Goal: Information Seeking & Learning: Learn about a topic

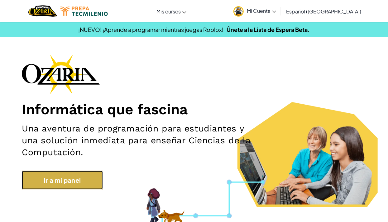
click at [99, 185] on link "Ir a mi panel" at bounding box center [62, 180] width 81 height 19
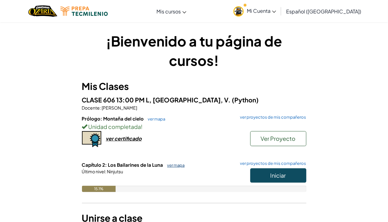
click at [175, 166] on link "ver mapa" at bounding box center [174, 164] width 21 height 5
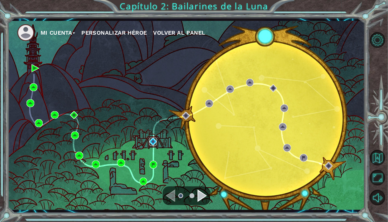
click at [151, 144] on img at bounding box center [153, 141] width 8 height 8
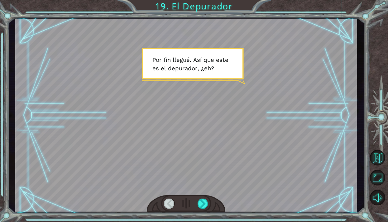
click at [204, 211] on div at bounding box center [186, 203] width 79 height 17
click at [205, 203] on div at bounding box center [203, 203] width 11 height 10
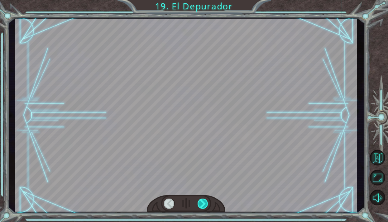
click at [208, 203] on div at bounding box center [203, 203] width 11 height 10
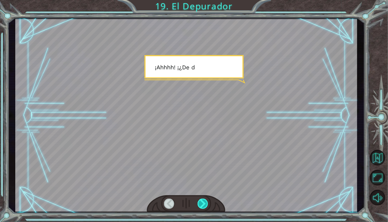
click at [205, 208] on div at bounding box center [203, 203] width 11 height 10
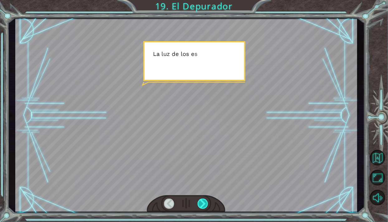
click at [203, 205] on div at bounding box center [203, 203] width 11 height 10
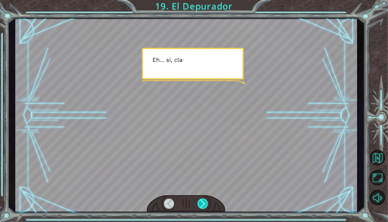
click at [206, 205] on div at bounding box center [203, 203] width 11 height 10
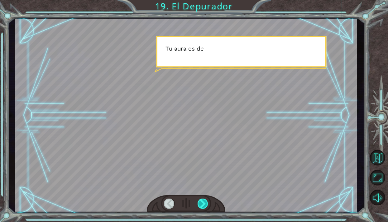
click at [205, 206] on div at bounding box center [203, 203] width 11 height 10
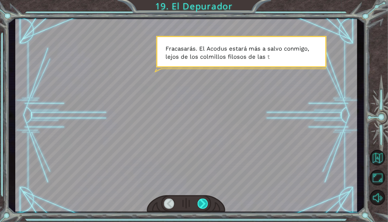
click at [205, 204] on div at bounding box center [203, 203] width 11 height 10
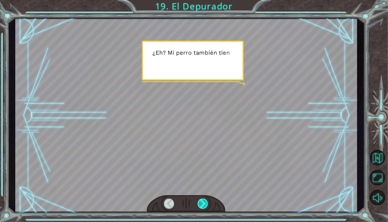
click at [203, 207] on div at bounding box center [203, 203] width 11 height 10
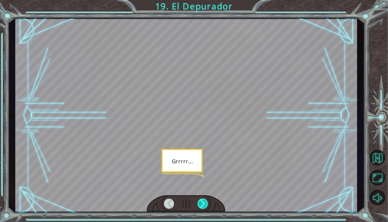
click at [204, 206] on div at bounding box center [203, 203] width 11 height 10
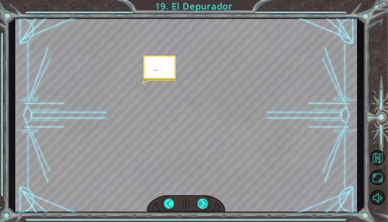
click at [202, 208] on div at bounding box center [203, 203] width 11 height 10
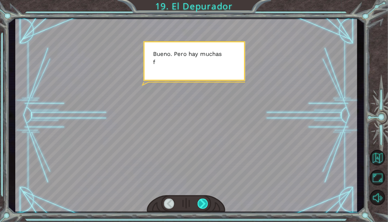
click at [204, 206] on div at bounding box center [203, 203] width 11 height 10
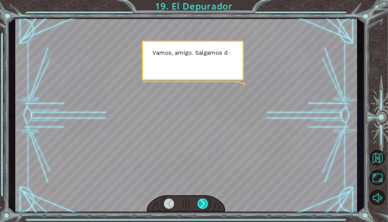
click at [207, 203] on div at bounding box center [203, 203] width 11 height 10
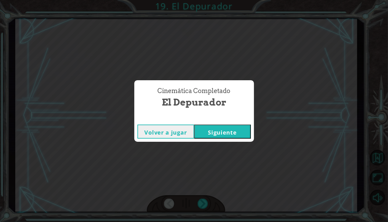
click at [236, 133] on button "Siguiente" at bounding box center [222, 131] width 57 height 14
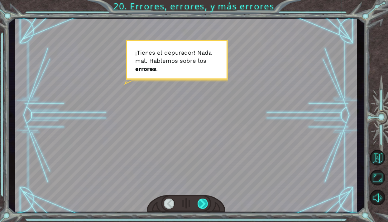
click at [207, 202] on div at bounding box center [203, 203] width 11 height 10
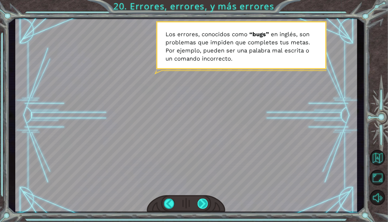
click at [204, 203] on div at bounding box center [203, 203] width 11 height 10
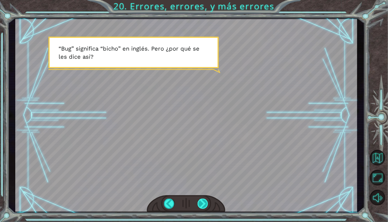
click at [208, 202] on div at bounding box center [203, 203] width 11 height 10
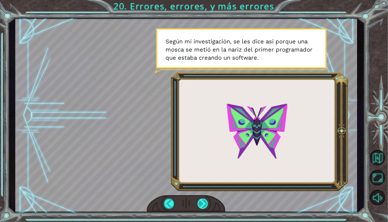
click at [203, 208] on div at bounding box center [203, 203] width 11 height 10
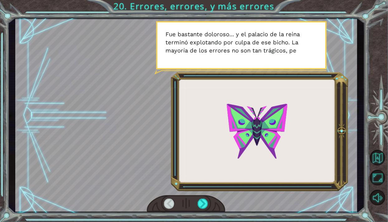
click at [219, 206] on div at bounding box center [186, 203] width 79 height 17
click at [205, 207] on div at bounding box center [203, 203] width 11 height 10
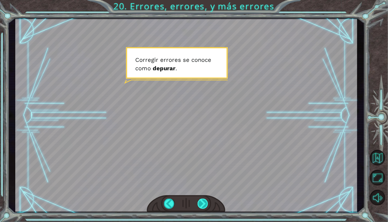
click at [206, 204] on div at bounding box center [203, 203] width 11 height 10
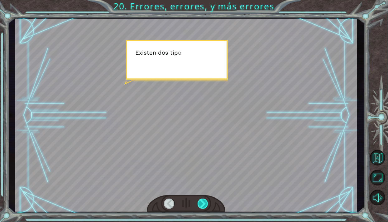
click at [207, 205] on div at bounding box center [203, 203] width 11 height 10
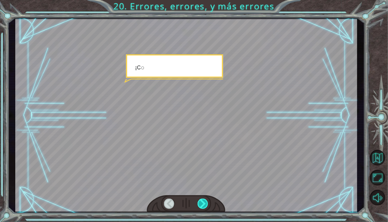
click at [207, 205] on div at bounding box center [203, 203] width 11 height 10
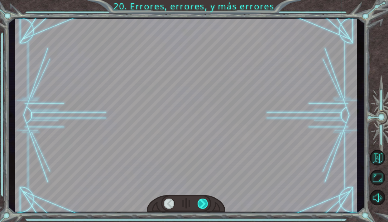
click at [206, 206] on div at bounding box center [203, 203] width 11 height 10
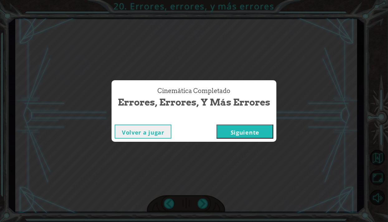
click at [205, 207] on div "Cinemática Completado Errores, errores, y más errores Volver a jugar [GEOGRAPHI…" at bounding box center [194, 111] width 388 height 222
click at [253, 135] on button "Siguiente" at bounding box center [245, 131] width 57 height 14
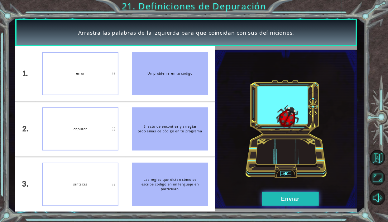
click at [291, 196] on button "Enviar" at bounding box center [290, 198] width 57 height 14
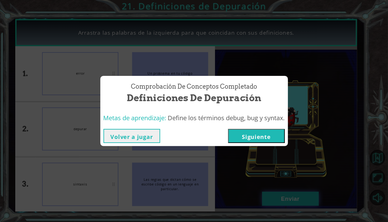
click at [272, 137] on button "Siguiente" at bounding box center [256, 136] width 57 height 14
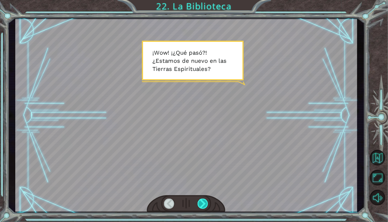
click at [207, 207] on div at bounding box center [203, 203] width 11 height 10
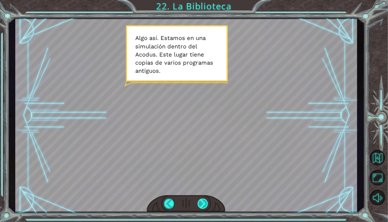
click at [200, 205] on div at bounding box center [203, 203] width 11 height 10
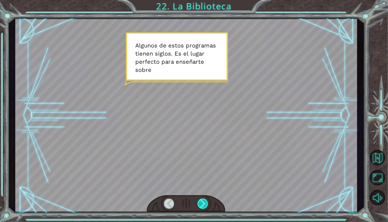
click at [201, 204] on div at bounding box center [203, 203] width 11 height 10
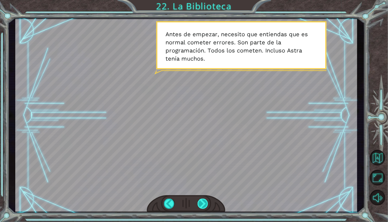
click at [203, 199] on div at bounding box center [203, 203] width 11 height 10
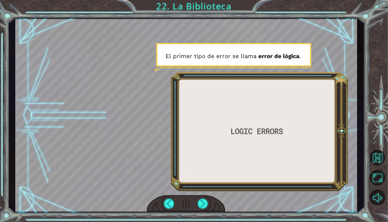
click at [207, 206] on div at bounding box center [203, 203] width 11 height 10
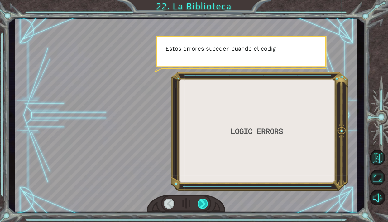
click at [199, 207] on div at bounding box center [203, 203] width 11 height 10
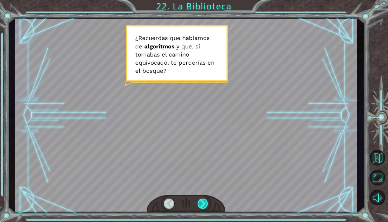
click at [205, 204] on div at bounding box center [203, 203] width 11 height 10
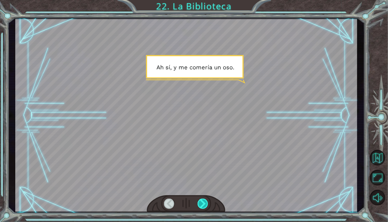
click at [205, 207] on div at bounding box center [203, 203] width 11 height 10
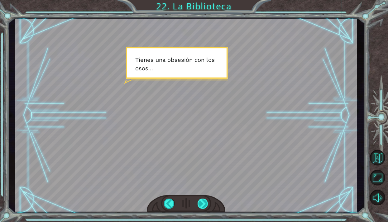
click at [203, 207] on div at bounding box center [203, 203] width 11 height 10
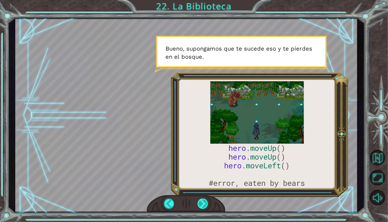
click at [203, 201] on div at bounding box center [203, 203] width 11 height 10
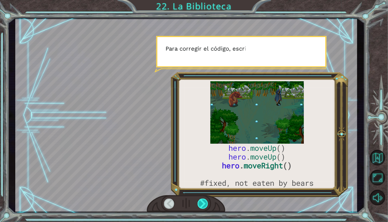
click at [205, 204] on div at bounding box center [203, 203] width 11 height 10
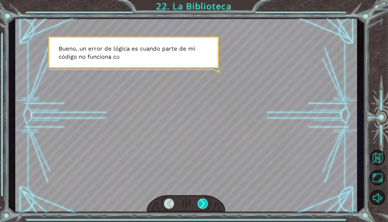
click at [205, 207] on div at bounding box center [203, 203] width 11 height 10
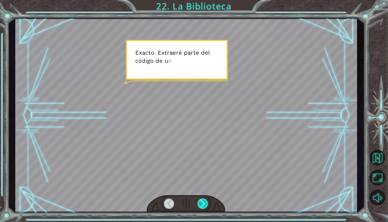
click at [200, 207] on div at bounding box center [203, 203] width 11 height 10
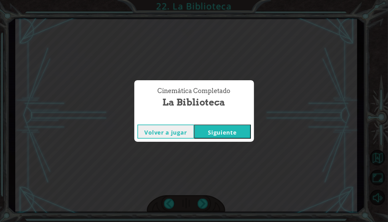
click at [236, 130] on button "Siguiente" at bounding box center [222, 131] width 57 height 14
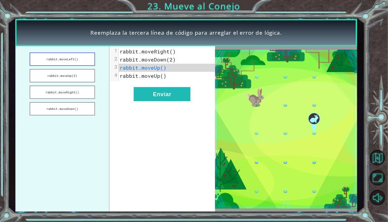
click at [82, 60] on button "rabbit.moveLeft()" at bounding box center [62, 58] width 65 height 13
click at [76, 61] on button "rabbit.moveLeft()" at bounding box center [62, 58] width 65 height 13
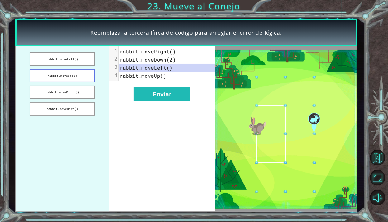
click at [74, 77] on button "rabbit.moveUp(2)" at bounding box center [62, 75] width 65 height 13
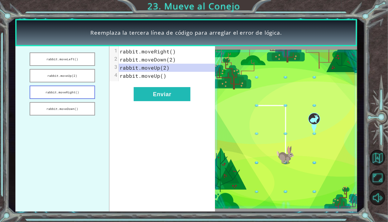
click at [71, 92] on button "rabbit.moveRight()" at bounding box center [62, 91] width 65 height 13
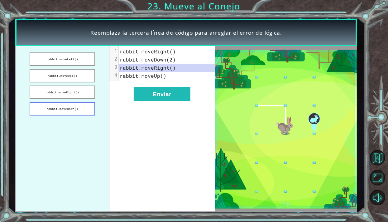
click at [75, 113] on button "rabbit.moveDown()" at bounding box center [62, 108] width 65 height 13
click at [75, 108] on button "rabbit.moveDown()" at bounding box center [62, 108] width 65 height 13
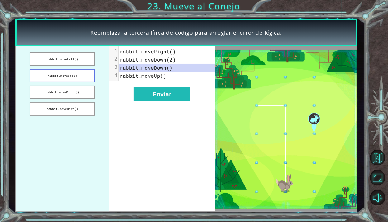
click at [80, 81] on button "rabbit.moveUp(2)" at bounding box center [62, 75] width 65 height 13
click at [67, 94] on button "rabbit.moveRight()" at bounding box center [62, 91] width 65 height 13
click at [84, 61] on button "rabbit.moveLeft()" at bounding box center [62, 58] width 65 height 13
click at [82, 79] on button "rabbit.moveUp(2)" at bounding box center [62, 75] width 65 height 13
click at [74, 98] on button "rabbit.moveRight()" at bounding box center [62, 91] width 65 height 13
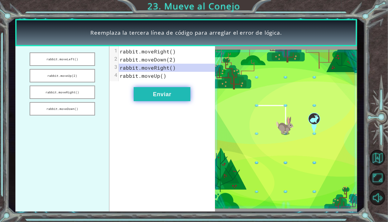
click at [171, 96] on button "Enviar" at bounding box center [162, 94] width 57 height 14
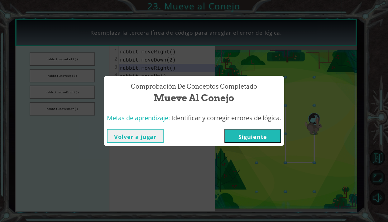
click at [251, 139] on button "Siguiente" at bounding box center [252, 136] width 57 height 14
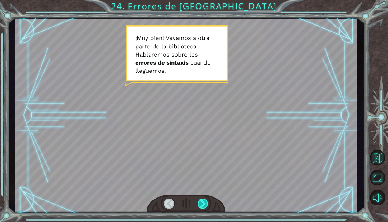
click at [205, 205] on div at bounding box center [203, 203] width 11 height 10
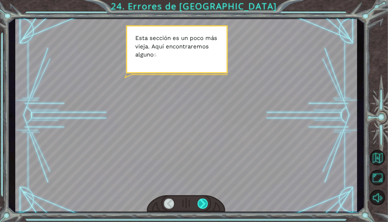
click at [207, 206] on div at bounding box center [203, 203] width 11 height 10
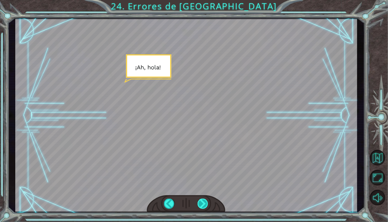
click at [202, 208] on div at bounding box center [203, 203] width 11 height 10
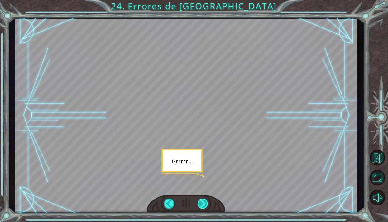
click at [203, 206] on div at bounding box center [203, 203] width 11 height 10
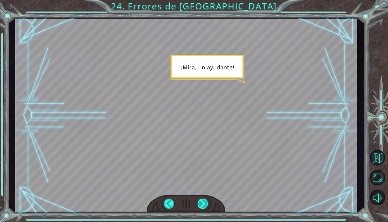
click at [204, 203] on div at bounding box center [203, 203] width 11 height 10
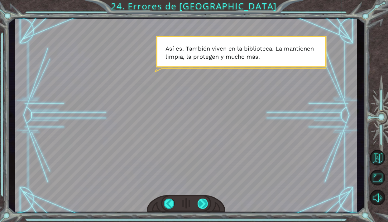
click at [202, 207] on div at bounding box center [203, 203] width 11 height 10
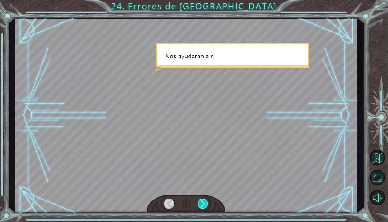
click at [207, 203] on div at bounding box center [203, 203] width 11 height 10
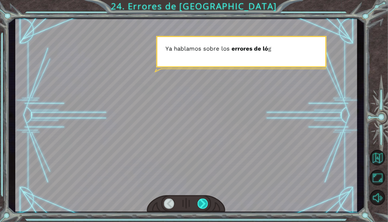
click at [202, 205] on div at bounding box center [203, 203] width 11 height 10
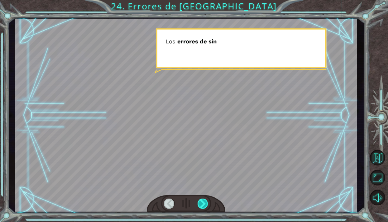
click at [204, 205] on div at bounding box center [203, 203] width 11 height 10
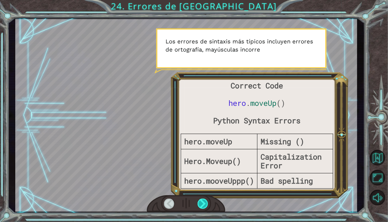
click at [205, 205] on div at bounding box center [203, 203] width 11 height 10
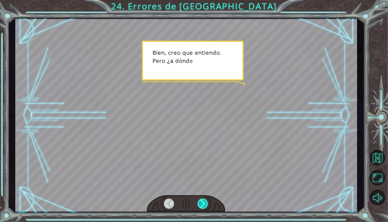
click at [201, 205] on div at bounding box center [203, 203] width 11 height 10
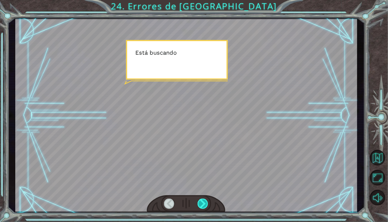
click at [201, 205] on div at bounding box center [203, 203] width 11 height 10
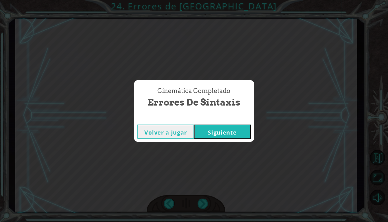
click at [225, 137] on button "Siguiente" at bounding box center [222, 131] width 57 height 14
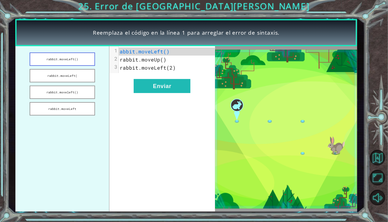
click at [81, 60] on button "rabbit.moveLeft()" at bounding box center [62, 58] width 65 height 13
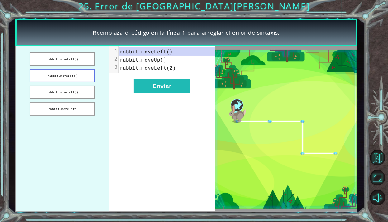
click at [75, 77] on button "rabbit.moveLeft(" at bounding box center [62, 75] width 65 height 13
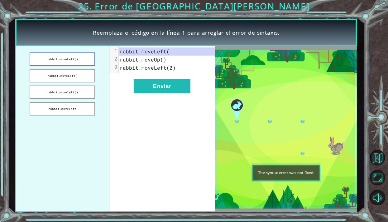
click at [86, 59] on button "rabbit.moveLeft()" at bounding box center [62, 58] width 65 height 13
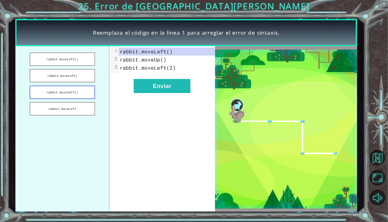
click at [70, 97] on button "rabbit.moveleft()" at bounding box center [62, 91] width 65 height 13
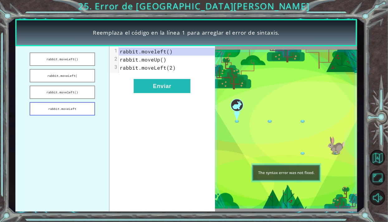
click at [68, 103] on button "rabbit.moveLeft" at bounding box center [62, 108] width 65 height 13
click at [67, 108] on button "rabbit.moveLeft" at bounding box center [62, 108] width 65 height 13
click at [69, 94] on button "rabbit.moveleft()" at bounding box center [62, 91] width 65 height 13
click at [89, 79] on button "rabbit.moveLeft(" at bounding box center [62, 75] width 65 height 13
click at [86, 94] on button "rabbit.moveleft()" at bounding box center [62, 91] width 65 height 13
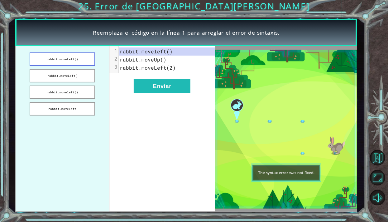
click at [74, 60] on button "rabbit.moveLeft()" at bounding box center [62, 58] width 65 height 13
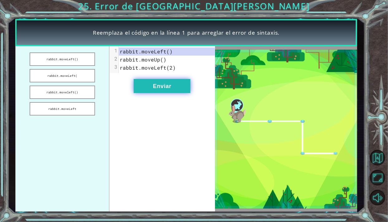
click at [158, 92] on button "Enviar" at bounding box center [162, 86] width 57 height 14
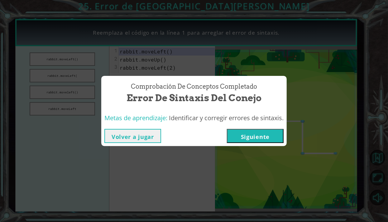
click at [277, 135] on button "Siguiente" at bounding box center [255, 136] width 57 height 14
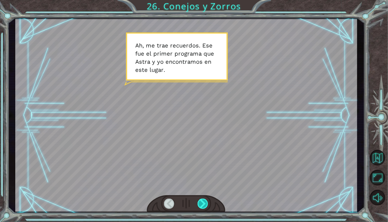
click at [206, 199] on div at bounding box center [203, 203] width 11 height 10
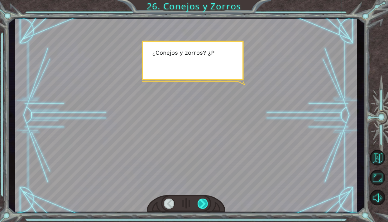
click at [203, 205] on div at bounding box center [203, 203] width 11 height 10
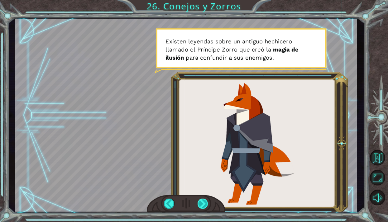
click at [203, 208] on div at bounding box center [203, 203] width 11 height 10
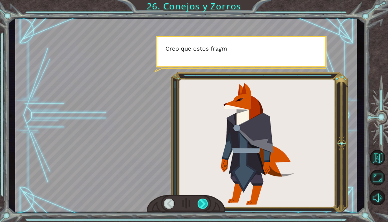
click at [199, 204] on div at bounding box center [203, 203] width 11 height 10
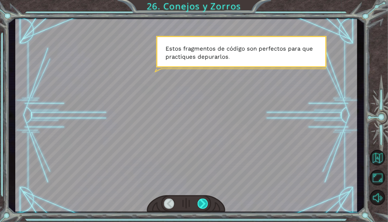
click at [203, 207] on div at bounding box center [203, 203] width 11 height 10
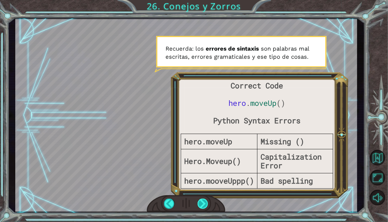
click at [207, 205] on div at bounding box center [203, 203] width 11 height 10
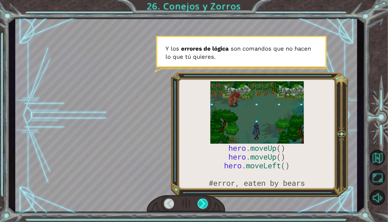
click at [207, 208] on div at bounding box center [203, 203] width 11 height 10
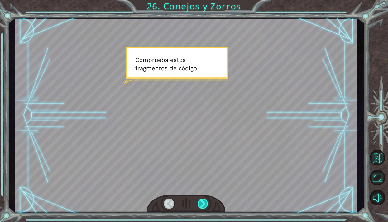
click at [203, 205] on div at bounding box center [203, 203] width 11 height 10
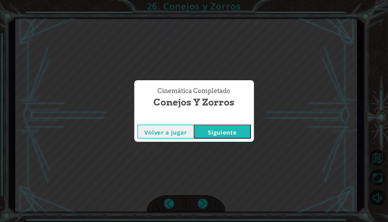
click at [212, 132] on button "Siguiente" at bounding box center [222, 131] width 57 height 14
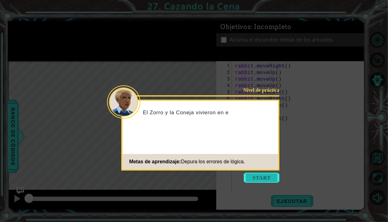
click at [260, 177] on button "Start" at bounding box center [262, 177] width 36 height 10
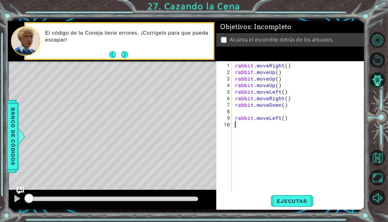
click at [267, 73] on div "rabbit . moveRight ( ) rabbit . moveUp ( ) rabbit . moveUp ( ) rabbit . moveUp …" at bounding box center [300, 134] width 132 height 144
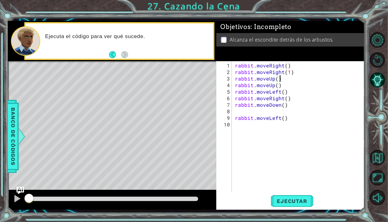
click at [271, 102] on div "rabbit . moveRight ( ) rabbit . moveRight ( 1 ) rabbit . moveUp ( ) rabbit . mo…" at bounding box center [300, 134] width 132 height 144
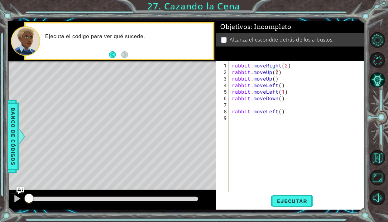
scroll to position [0, 22]
type textarea "r"
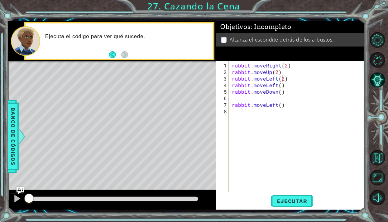
scroll to position [0, 25]
type textarea "r"
type textarea "rabbit.moveDown()"
type textarea "rabbit.moveLeft()"
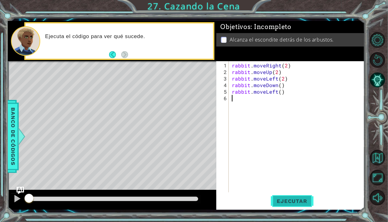
click at [298, 202] on span "Ejecutar" at bounding box center [292, 201] width 43 height 6
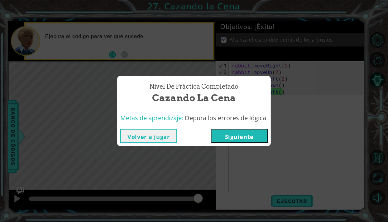
click at [163, 134] on button "Volver a jugar" at bounding box center [148, 136] width 57 height 14
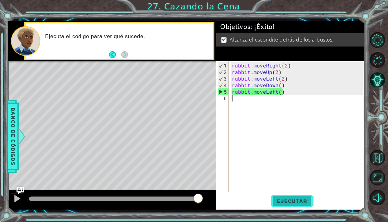
click at [292, 203] on span "Ejecutar" at bounding box center [292, 201] width 43 height 6
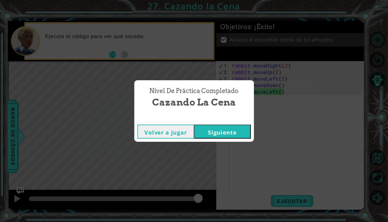
click at [241, 137] on button "Siguiente" at bounding box center [222, 131] width 57 height 14
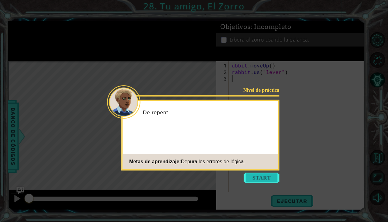
click at [263, 181] on button "Start" at bounding box center [262, 177] width 36 height 10
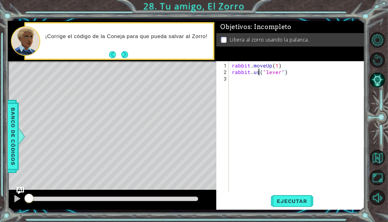
scroll to position [0, 15]
type textarea "rabbit.use("lever")"
click at [303, 202] on span "Ejecutar" at bounding box center [292, 201] width 43 height 6
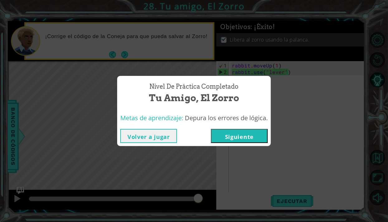
click at [255, 138] on button "Siguiente" at bounding box center [239, 136] width 57 height 14
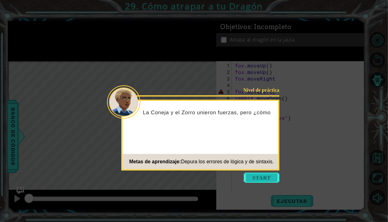
click at [272, 176] on button "Start" at bounding box center [262, 177] width 36 height 10
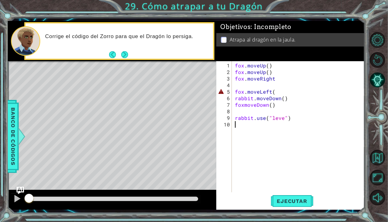
type textarea "rabbit.use("leve")"
type textarea "fox.moveLeft()"
type textarea "fox.moveDown()"
click at [283, 124] on div "fox . moveUp ( ) fox . moveUp ( ) fox . moveRight fox . moveLeft ( ) rabbit . m…" at bounding box center [300, 134] width 132 height 144
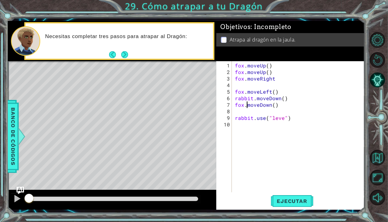
scroll to position [0, 0]
click at [282, 118] on div "fox . moveUp ( ) fox . moveUp ( ) fox . moveRight fox . moveLeft ( ) rabbit . m…" at bounding box center [300, 134] width 132 height 144
type textarea "rabbit.use("lever")"
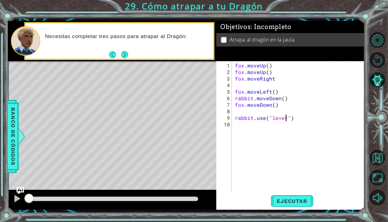
click at [265, 85] on div "fox . moveUp ( ) fox . moveUp ( ) fox . moveRight fox . moveLeft ( ) rabbit . m…" at bounding box center [300, 134] width 132 height 144
click at [299, 197] on button "Ejecutar" at bounding box center [292, 200] width 43 height 15
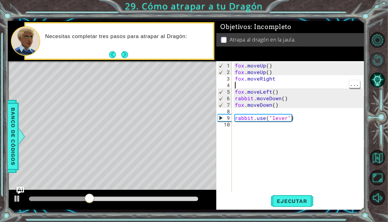
click at [379, 66] on button "Reiniciar nivel" at bounding box center [378, 60] width 16 height 16
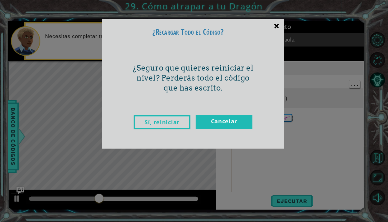
click at [276, 27] on div "×" at bounding box center [276, 26] width 15 height 18
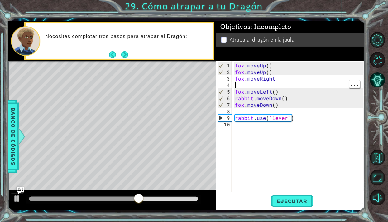
type textarea "fox.moveLeft()"
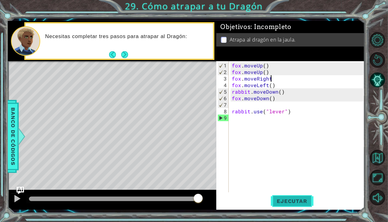
click at [312, 202] on span "Ejecutar" at bounding box center [292, 201] width 43 height 6
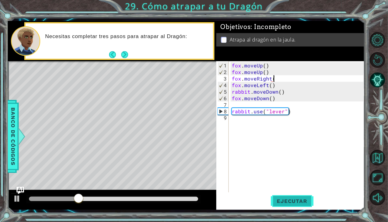
type textarea "fox.moveRight()"
click at [291, 200] on span "Ejecutar" at bounding box center [292, 201] width 43 height 6
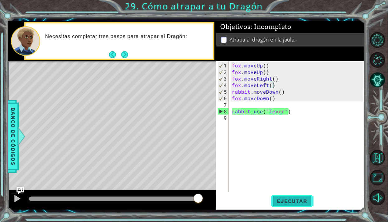
scroll to position [0, 21]
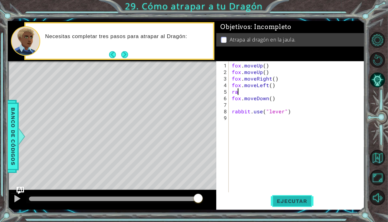
type textarea "r"
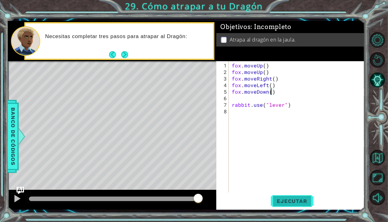
type textarea "fox.moveDown(2)"
click at [305, 205] on button "Ejecutar" at bounding box center [292, 200] width 43 height 15
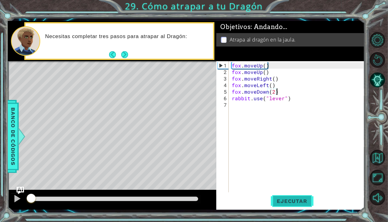
scroll to position [0, 22]
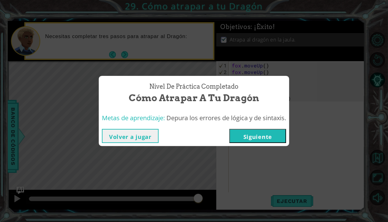
click at [269, 139] on button "Siguiente" at bounding box center [257, 136] width 57 height 14
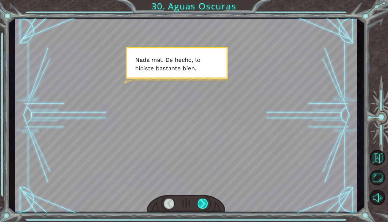
click at [207, 206] on div at bounding box center [203, 203] width 11 height 10
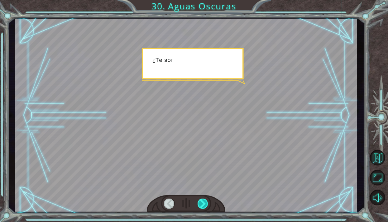
click at [208, 200] on div at bounding box center [203, 203] width 11 height 10
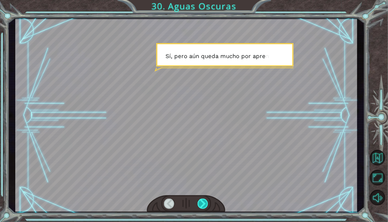
click at [206, 204] on div at bounding box center [203, 203] width 11 height 10
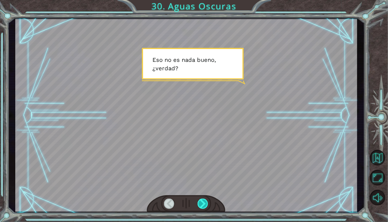
click at [207, 207] on div at bounding box center [203, 203] width 11 height 10
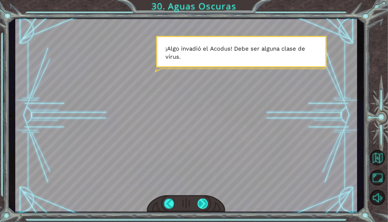
click at [201, 207] on div at bounding box center [203, 203] width 11 height 10
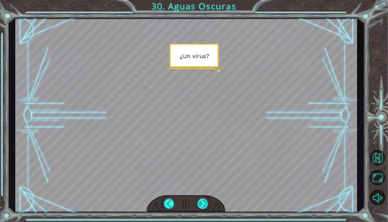
click at [204, 205] on div at bounding box center [203, 203] width 11 height 10
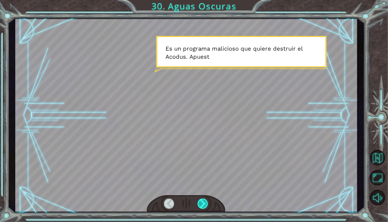
click at [208, 206] on div at bounding box center [203, 203] width 11 height 10
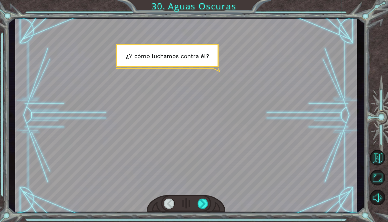
click at [205, 210] on div at bounding box center [186, 203] width 79 height 17
click at [200, 206] on div at bounding box center [203, 203] width 11 height 10
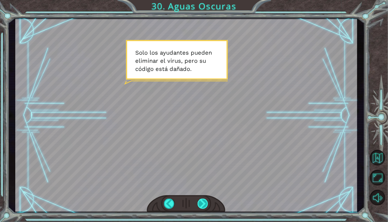
click at [205, 205] on div at bounding box center [203, 203] width 11 height 10
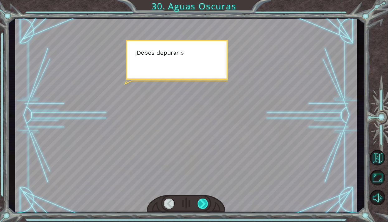
click at [202, 206] on div at bounding box center [203, 203] width 11 height 10
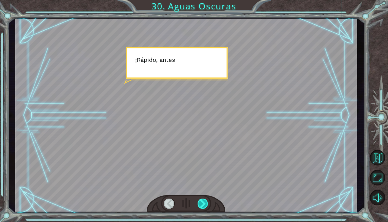
click at [201, 206] on div at bounding box center [203, 203] width 11 height 10
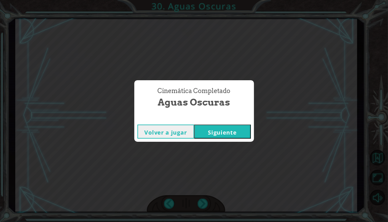
click at [240, 133] on button "Siguiente" at bounding box center [222, 131] width 57 height 14
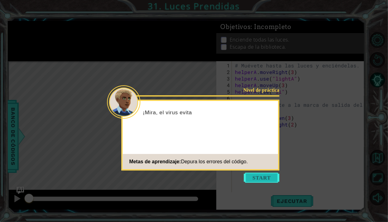
click at [257, 176] on button "Start" at bounding box center [262, 177] width 36 height 10
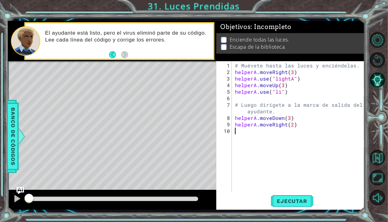
click at [256, 73] on div "# Muévete hasta las luces y enciéndelas. helperA . moveRight ( 3 ) helperA . us…" at bounding box center [300, 134] width 132 height 144
type textarea "helperA.use("li")"
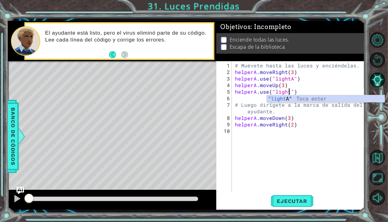
scroll to position [0, 28]
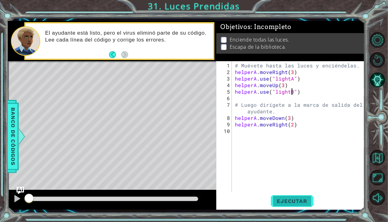
click at [295, 206] on button "Ejecutar" at bounding box center [292, 200] width 43 height 15
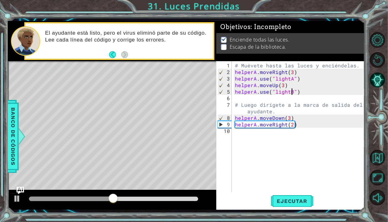
click at [290, 118] on div "# Muévete hasta las luces y enciéndelas. helperA . moveRight ( 3 ) helperA . us…" at bounding box center [300, 134] width 132 height 144
type textarea "helperA.moveDown()"
click at [311, 200] on span "Ejecutar" at bounding box center [292, 201] width 43 height 6
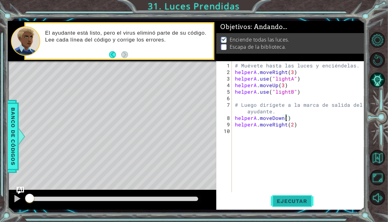
scroll to position [0, 25]
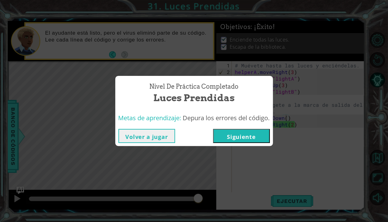
click at [252, 136] on button "Siguiente" at bounding box center [241, 136] width 57 height 14
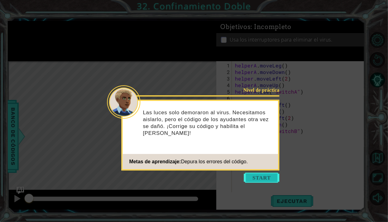
click at [268, 180] on button "Start" at bounding box center [262, 177] width 36 height 10
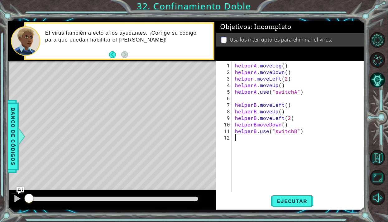
click at [184, 83] on div "Level Map" at bounding box center [152, 153] width 288 height 184
click at [277, 69] on div "helperA . moveLeg ( ) helperA . moveDown ( ) helper . moveLeft ( 2 ) helperA . …" at bounding box center [300, 134] width 132 height 144
click at [301, 203] on span "Ejecutar" at bounding box center [292, 201] width 43 height 6
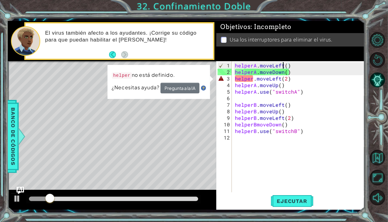
click at [253, 77] on div "helperA . moveLeft ( ) helperA . moveDown ( ) helper . moveLeft ( 2 ) helperA .…" at bounding box center [300, 134] width 132 height 144
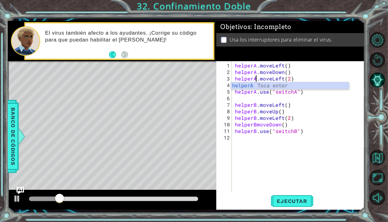
scroll to position [0, 10]
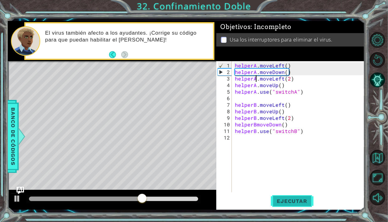
click at [305, 201] on span "Ejecutar" at bounding box center [292, 201] width 43 height 6
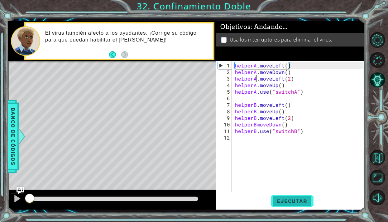
scroll to position [0, 10]
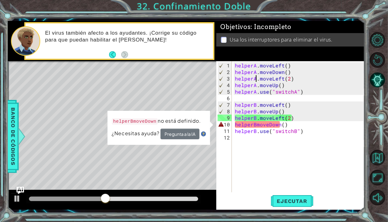
click at [256, 126] on div "helperA . moveLeft ( ) helperA . moveDown ( ) helperA . moveLeft ( 2 ) helperA …" at bounding box center [300, 134] width 132 height 144
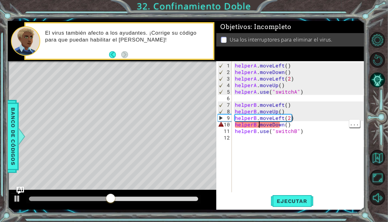
scroll to position [0, 12]
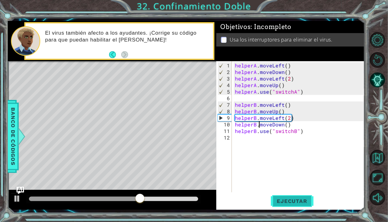
type textarea "helperB.moveDown()"
click at [283, 203] on span "Ejecutar" at bounding box center [292, 201] width 43 height 6
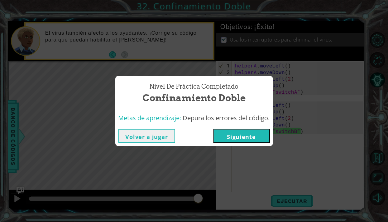
click at [262, 134] on button "Siguiente" at bounding box center [241, 136] width 57 height 14
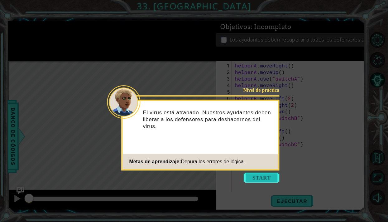
click at [267, 178] on button "Start" at bounding box center [262, 177] width 36 height 10
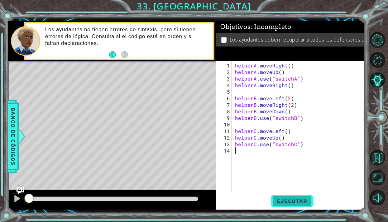
click at [304, 201] on span "Ejecutar" at bounding box center [292, 201] width 43 height 6
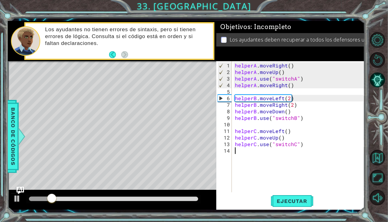
click at [300, 78] on div "helperA . moveRight ( ) helperA . moveUp ( ) helperA . use ( "switchA" ) helper…" at bounding box center [300, 134] width 132 height 144
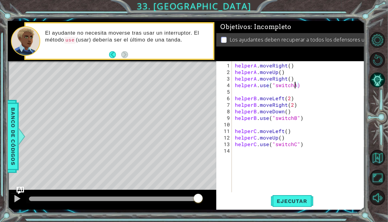
scroll to position [0, 31]
click at [301, 199] on span "Ejecutar" at bounding box center [292, 201] width 43 height 6
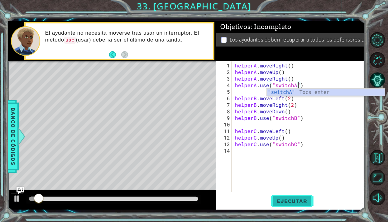
click at [311, 205] on button "Ejecutar" at bounding box center [292, 200] width 43 height 15
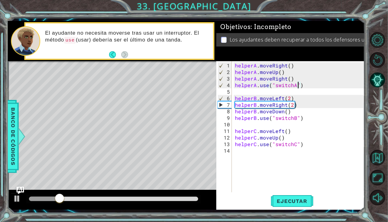
click at [286, 108] on div "helperA . moveRight ( ) helperA . moveUp ( ) helperA . moveRight ( ) helperA . …" at bounding box center [300, 134] width 132 height 144
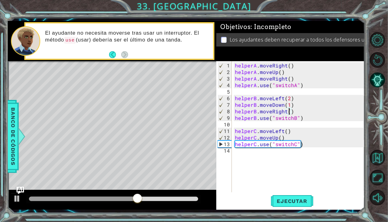
scroll to position [0, 28]
click at [306, 200] on span "Ejecutar" at bounding box center [292, 201] width 43 height 6
click at [294, 139] on div "helperA . moveRight ( ) helperA . moveUp ( ) helperA . moveRight ( ) helperA . …" at bounding box center [300, 134] width 132 height 144
type textarea "helperC.moveUp()"
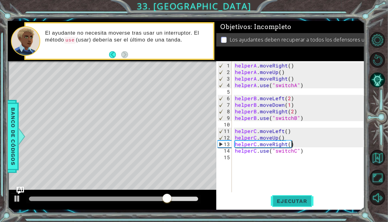
type textarea "helperC.moveRight()"
click at [296, 205] on button "Ejecutar" at bounding box center [292, 200] width 43 height 15
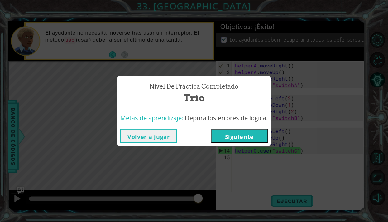
click at [255, 136] on button "Siguiente" at bounding box center [239, 136] width 57 height 14
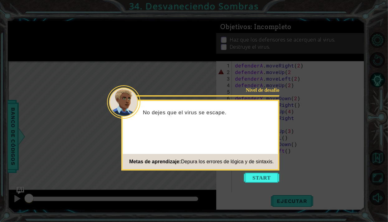
click at [269, 171] on icon at bounding box center [194, 111] width 388 height 222
click at [267, 175] on button "Start" at bounding box center [262, 177] width 36 height 10
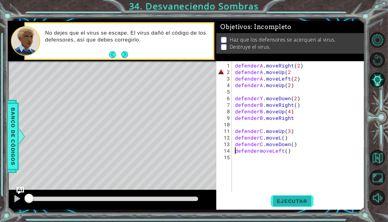
click at [298, 205] on button "Ejecutar" at bounding box center [292, 200] width 43 height 15
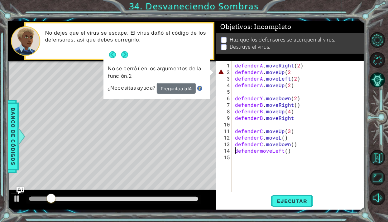
click at [289, 74] on div "defenderA . moveRight ( 2 ) defenderA . moveUp ( 2 defenderA . moveLeft ( 2 ) d…" at bounding box center [300, 134] width 132 height 144
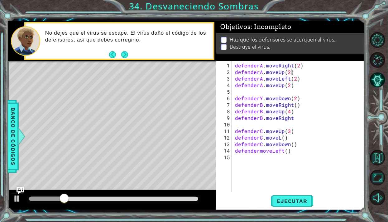
scroll to position [0, 28]
click at [291, 205] on button "Ejecutar" at bounding box center [292, 200] width 43 height 15
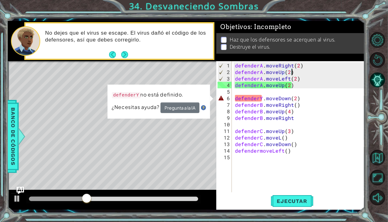
click at [261, 98] on div "defenderA . moveRight ( 2 ) defenderA . moveUp ( 2 ) defenderA . moveLeft ( 2 )…" at bounding box center [300, 134] width 132 height 144
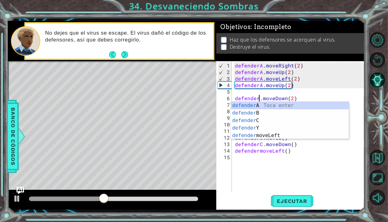
click at [289, 112] on div "defender A Toca enter defender B Toca enter defender C Toca enter defender Y [P…" at bounding box center [290, 128] width 118 height 52
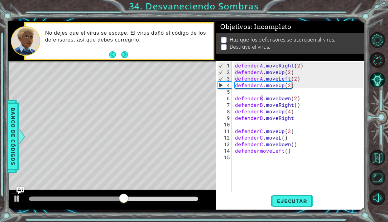
click at [290, 106] on div "defenderA . moveRight ( 2 ) defenderA . moveUp ( 2 ) defenderA . moveLeft ( 2 )…" at bounding box center [300, 134] width 132 height 144
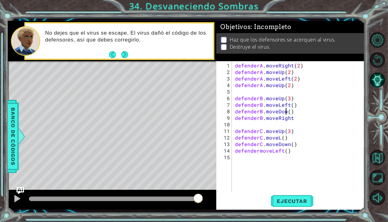
scroll to position [0, 27]
click at [306, 202] on span "Ejecutar" at bounding box center [292, 201] width 43 height 6
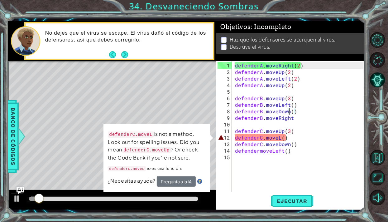
click at [193, 98] on div "Level Map" at bounding box center [152, 153] width 288 height 184
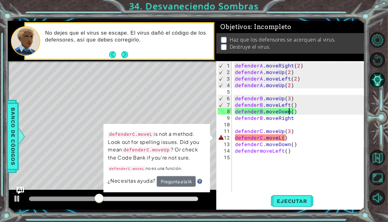
click at [280, 99] on div "defenderA . moveRight ( 2 ) defenderA . moveUp ( 2 ) defenderA . moveLeft ( 2 )…" at bounding box center [300, 134] width 132 height 144
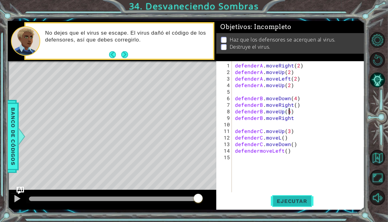
click at [302, 205] on button "Ejecutar" at bounding box center [292, 200] width 43 height 15
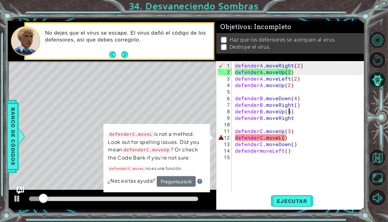
click at [297, 143] on div "defenderA . moveRight ( 2 ) defenderA . moveUp ( 2 ) defenderA . moveLeft ( 2 )…" at bounding box center [300, 134] width 132 height 144
click at [295, 139] on div "defenderA . moveRight ( 2 ) defenderA . moveUp ( 2 ) defenderA . moveLeft ( 2 )…" at bounding box center [300, 134] width 132 height 144
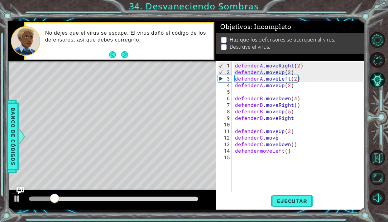
scroll to position [0, 21]
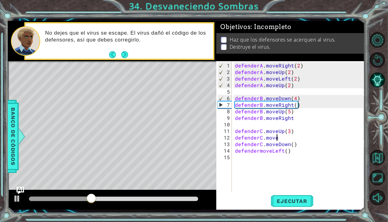
click at [293, 102] on div "defenderA . moveRight ( 2 ) defenderA . moveUp ( 2 ) defenderA . moveLeft ( 2 )…" at bounding box center [300, 134] width 132 height 144
click at [295, 100] on div "defenderA . moveRight ( 2 ) defenderA . moveUp ( 2 ) defenderA . moveLeft ( 2 )…" at bounding box center [300, 134] width 132 height 144
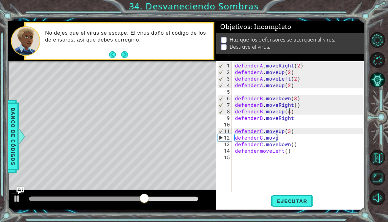
scroll to position [0, 27]
click at [301, 200] on span "Ejecutar" at bounding box center [292, 201] width 43 height 6
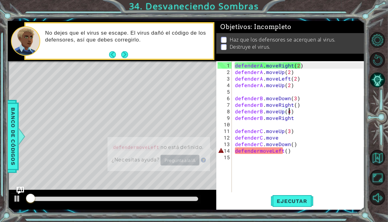
click at [288, 140] on div "defenderA . moveRight ( 2 ) defenderA . moveUp ( 2 ) defenderA . moveLeft ( 2 )…" at bounding box center [300, 134] width 132 height 144
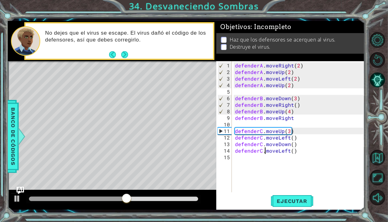
scroll to position [0, 15]
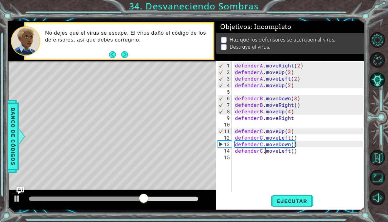
click at [291, 145] on div "defenderA . moveRight ( 2 ) defenderA . moveUp ( 2 ) defenderA . moveLeft ( 2 )…" at bounding box center [300, 134] width 132 height 144
type textarea "defenderC.moveDown()"
click at [302, 199] on span "Ejecutar" at bounding box center [292, 201] width 43 height 6
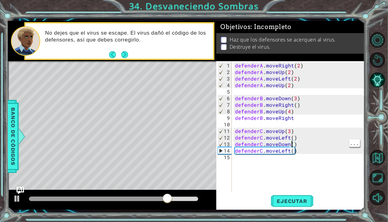
click at [300, 121] on div "defenderA . moveRight ( 2 ) defenderA . moveUp ( 2 ) defenderA . moveLeft ( 2 )…" at bounding box center [300, 134] width 132 height 144
click at [300, 119] on div "defenderA . moveRight ( 2 ) defenderA . moveUp ( 2 ) defenderA . moveLeft ( 2 )…" at bounding box center [300, 134] width 132 height 144
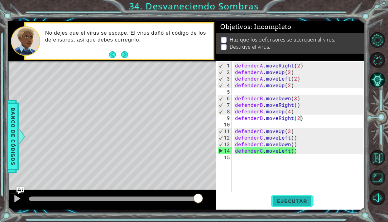
click at [295, 200] on span "Ejecutar" at bounding box center [292, 201] width 43 height 6
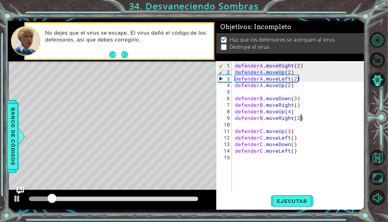
click at [293, 100] on div "defenderA . moveRight ( 2 ) defenderA . moveUp ( 2 ) defenderA . moveLeft ( 2 )…" at bounding box center [300, 134] width 132 height 144
type textarea "defenderB.moveDown(2)"
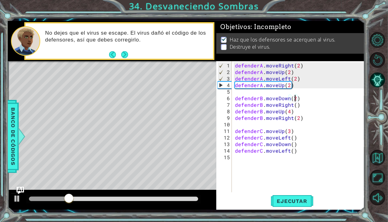
click at [306, 157] on div "defenderA . moveRight ( 2 ) defenderA . moveUp ( 2 ) defenderA . moveLeft ( 2 )…" at bounding box center [300, 134] width 132 height 144
click at [306, 148] on div "defenderA . moveRight ( 2 ) defenderA . moveUp ( 2 ) defenderA . moveLeft ( 2 )…" at bounding box center [300, 134] width 132 height 144
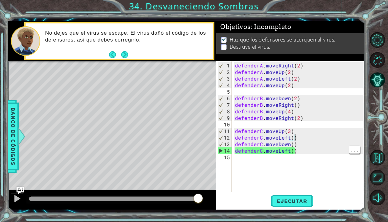
type textarea "defenderC.moveUp(3)"
type textarea "defenderB.moveDown(2)"
type textarea "defenderA.moveUp()"
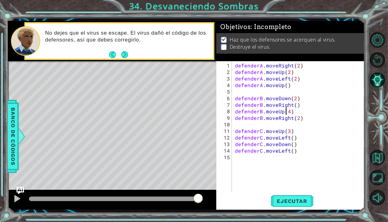
type textarea "defenderB.moveRight(2)"
type textarea "defenderC.moveUp(3)"
type textarea "defenderB.moveRight()"
click at [291, 200] on span "Ejecutar" at bounding box center [292, 201] width 43 height 6
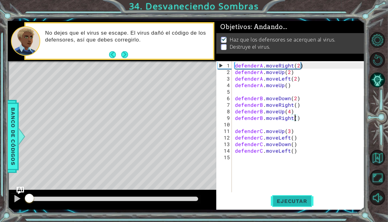
scroll to position [0, 30]
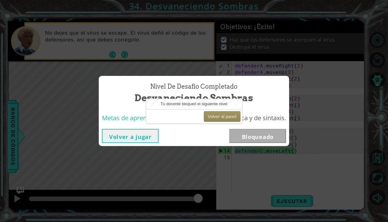
click at [220, 124] on div "Metas de aprendizaje: Depura los errores de lógica y de sintaxis." at bounding box center [194, 117] width 190 height 15
click at [138, 133] on button "Volver a jugar" at bounding box center [130, 136] width 57 height 14
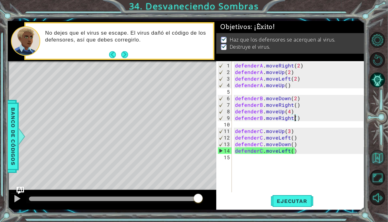
click at [375, 165] on button "Volver al mapa" at bounding box center [378, 158] width 16 height 16
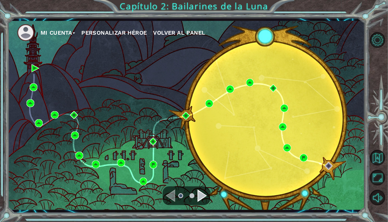
click at [200, 200] on div "Navigate to the next page" at bounding box center [202, 195] width 9 height 12
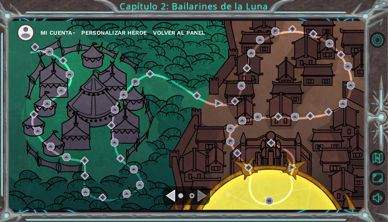
click at [173, 199] on div "Navigate to the previous page" at bounding box center [170, 195] width 9 height 12
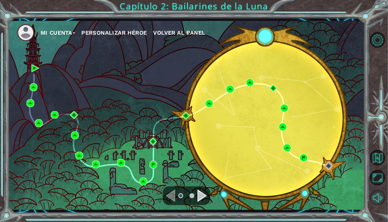
click at [379, 205] on button "Sonido apagado" at bounding box center [378, 198] width 16 height 16
click at [380, 205] on button "Sonido encendido" at bounding box center [378, 198] width 16 height 16
